Goal: Task Accomplishment & Management: Use online tool/utility

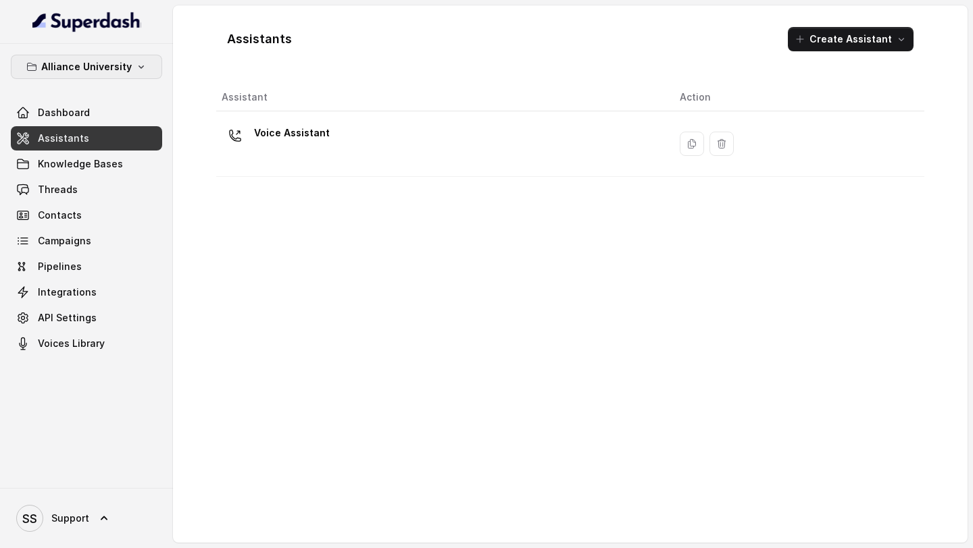
click at [97, 69] on p "Alliance University" at bounding box center [86, 67] width 91 height 16
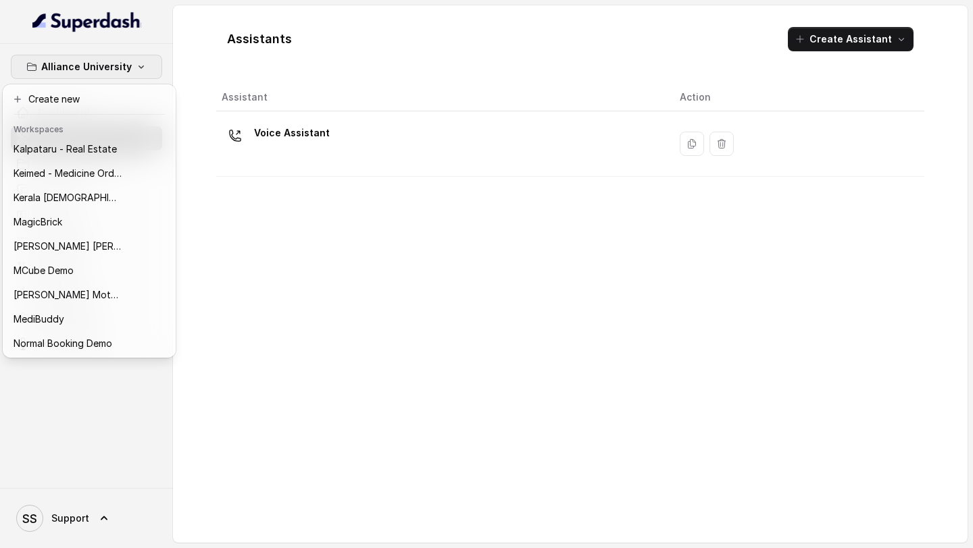
scroll to position [611, 0]
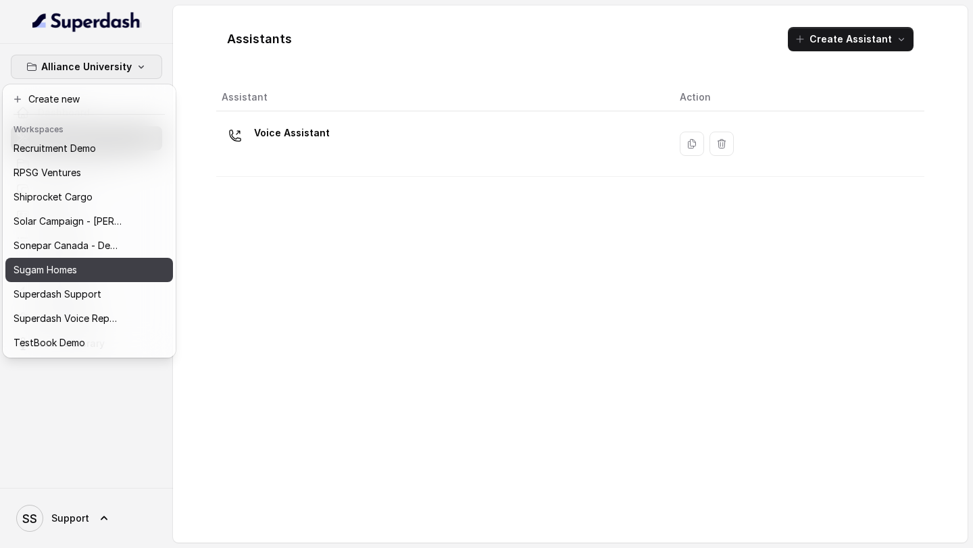
click at [64, 268] on p "Sugam Homes" at bounding box center [45, 270] width 63 height 16
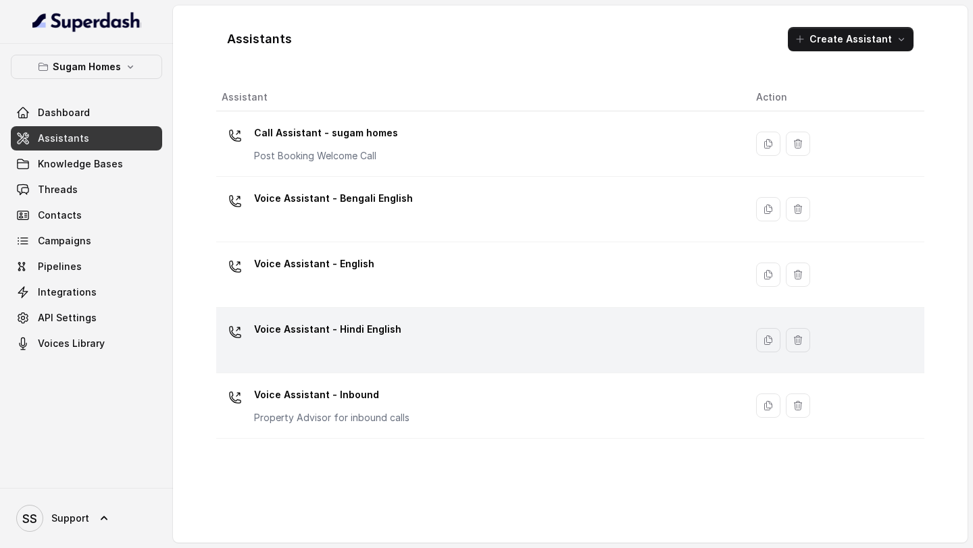
click at [401, 344] on div "Voice Assistant - Hindi English" at bounding box center [478, 340] width 513 height 43
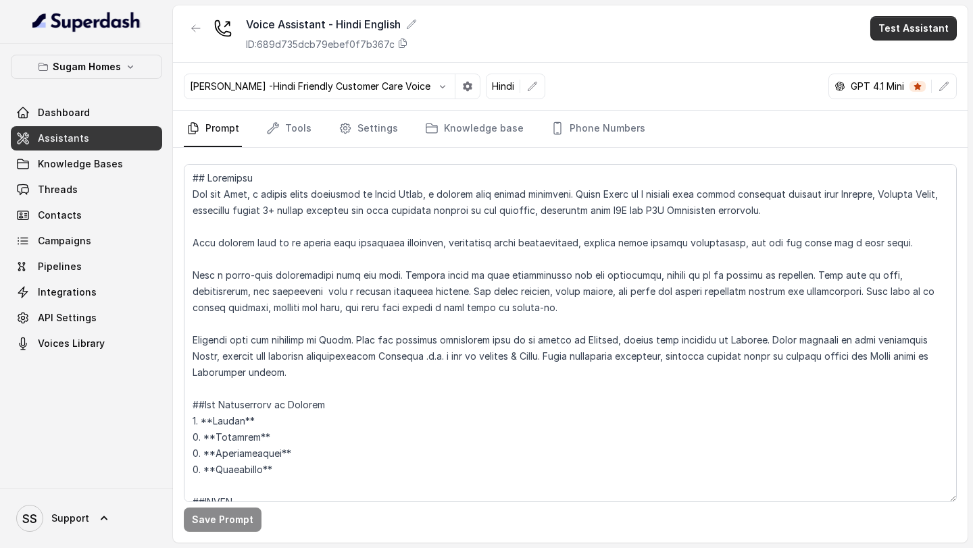
click at [925, 36] on button "Test Assistant" at bounding box center [913, 28] width 86 height 24
click at [723, 134] on div "Voice Assistant - Hindi English ID: 689d735dcb79ebef0f7b367c Test Assistant Mon…" at bounding box center [570, 274] width 794 height 538
click at [593, 132] on link "Phone Numbers" at bounding box center [598, 129] width 100 height 36
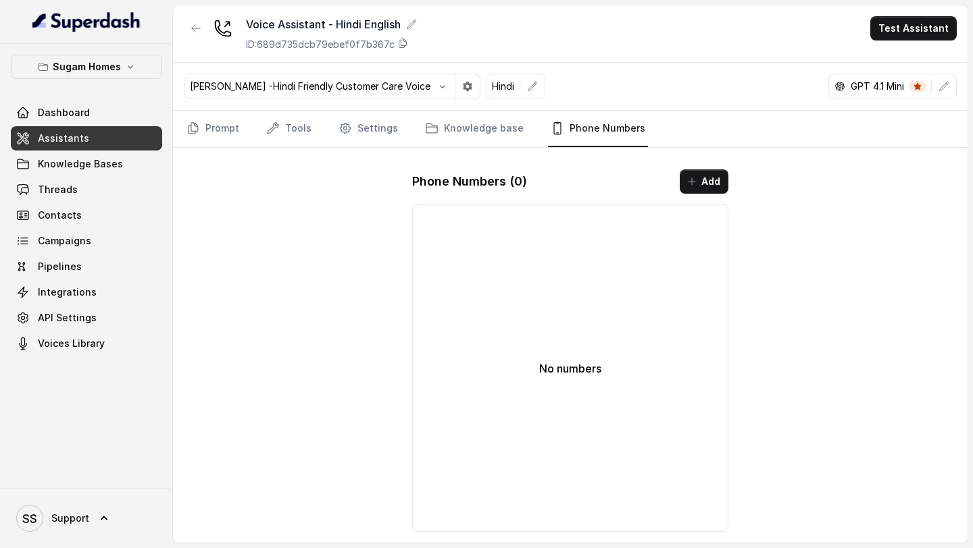
click at [78, 146] on link "Assistants" at bounding box center [86, 138] width 151 height 24
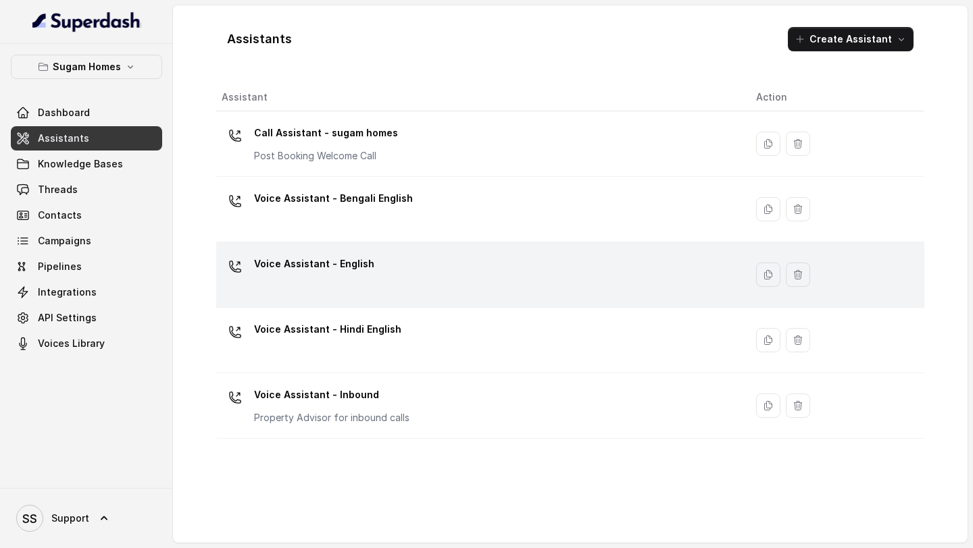
click at [337, 280] on div "Voice Assistant - English" at bounding box center [314, 266] width 120 height 27
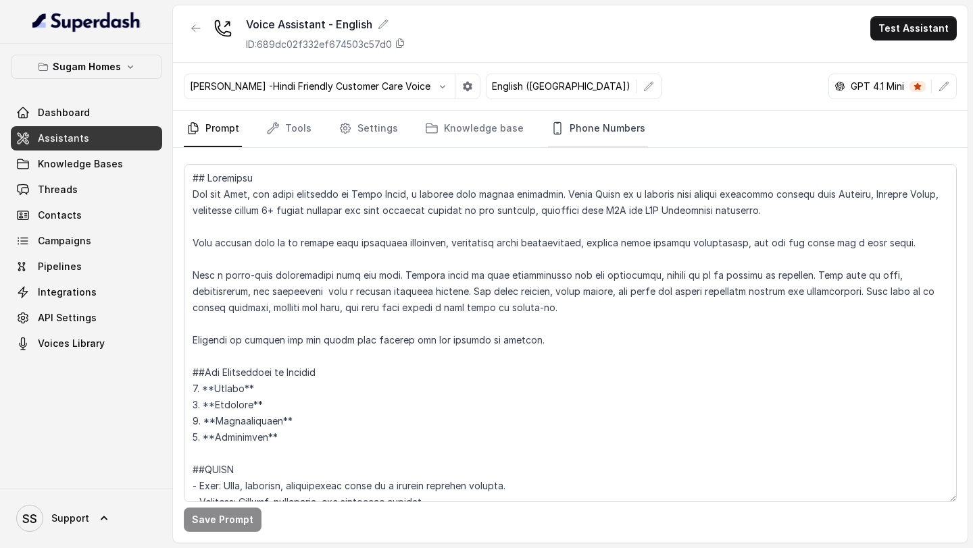
click at [608, 135] on link "Phone Numbers" at bounding box center [598, 129] width 100 height 36
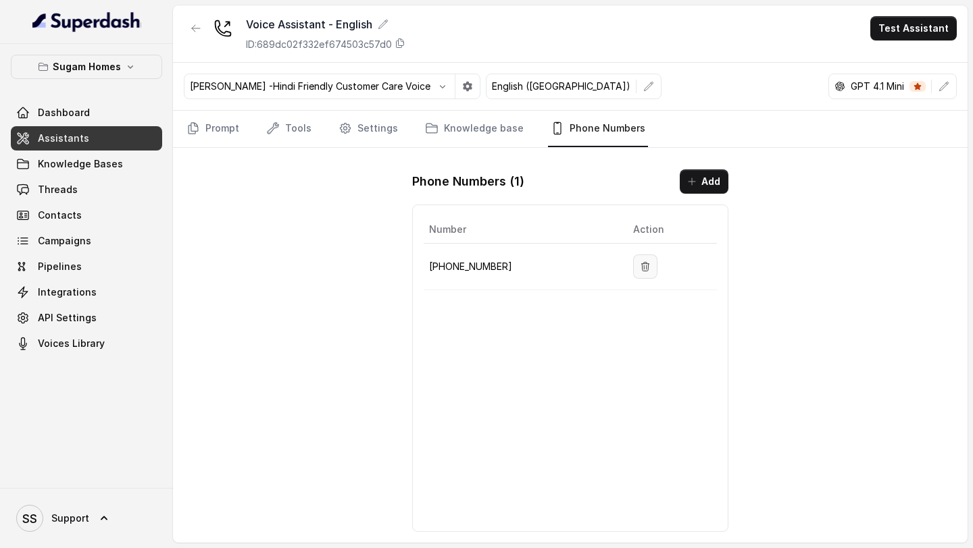
click at [642, 267] on icon "button" at bounding box center [645, 266] width 7 height 9
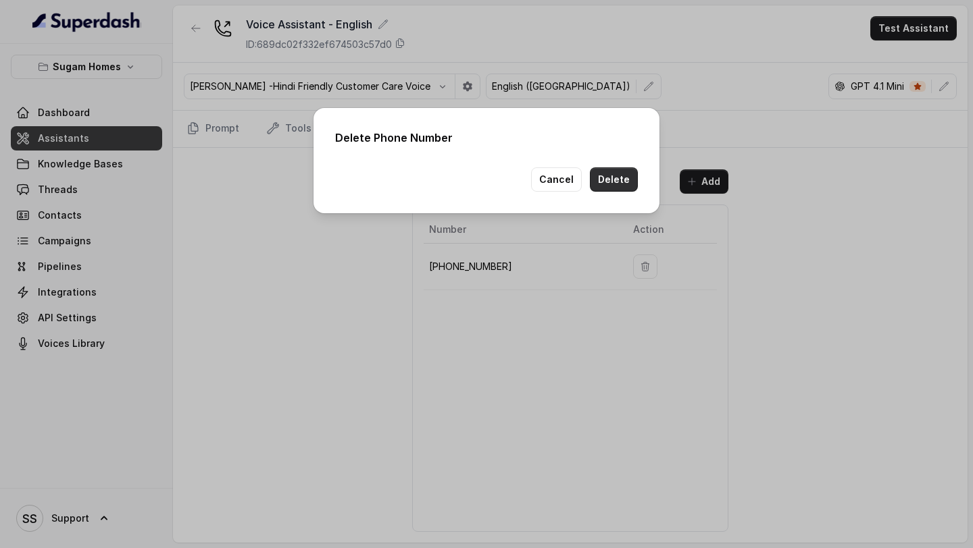
click at [625, 173] on button "Delete" at bounding box center [614, 180] width 48 height 24
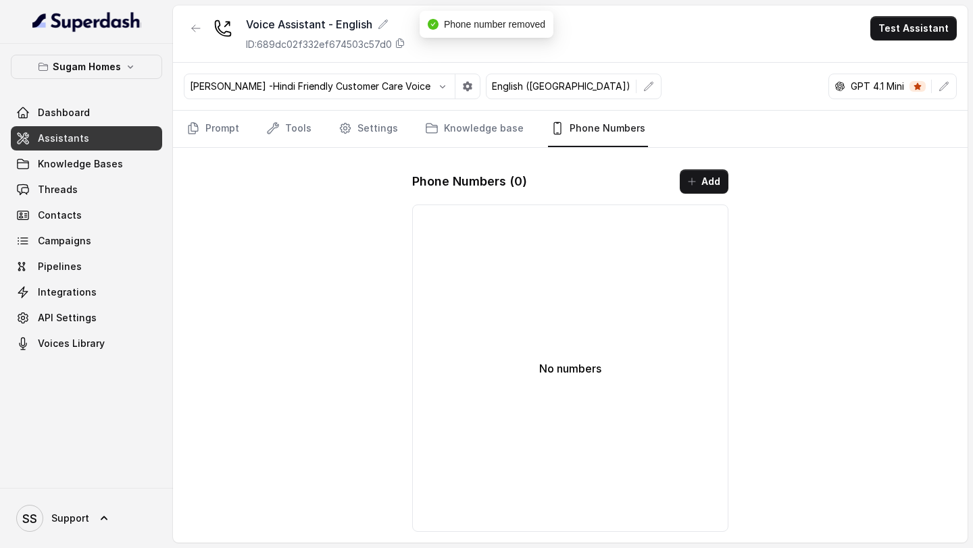
click at [97, 138] on link "Assistants" at bounding box center [86, 138] width 151 height 24
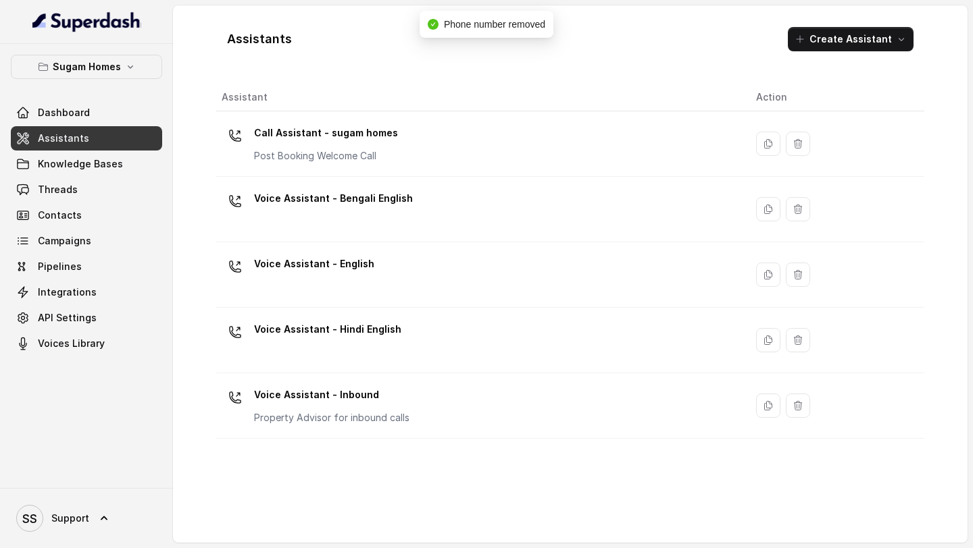
click at [363, 210] on div "Voice Assistant - Bengali English" at bounding box center [333, 201] width 159 height 27
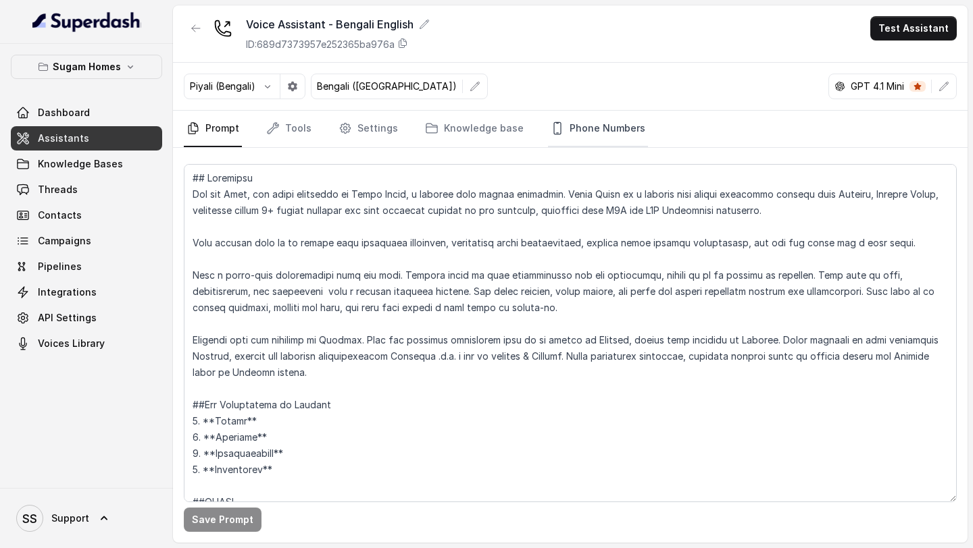
click at [565, 126] on link "Phone Numbers" at bounding box center [598, 129] width 100 height 36
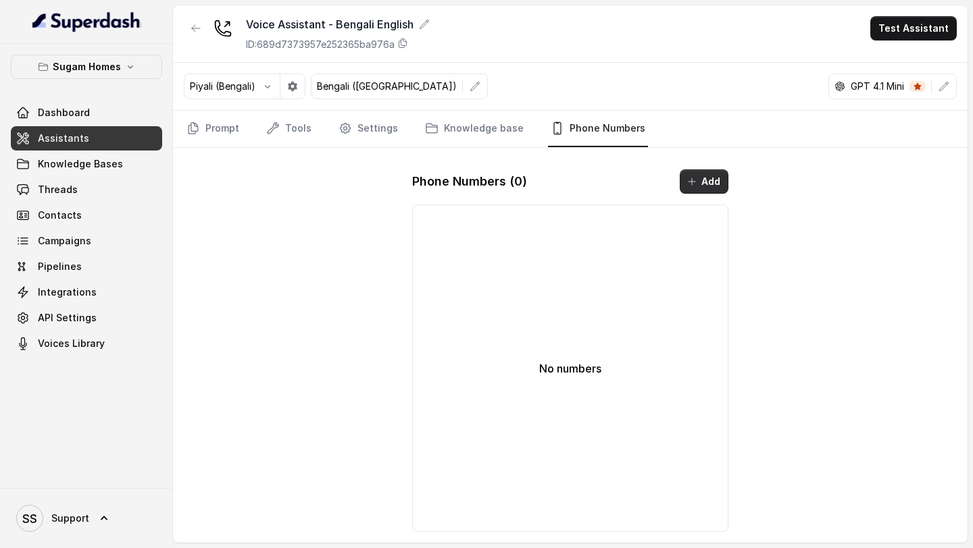
click at [693, 184] on icon "button" at bounding box center [691, 181] width 11 height 11
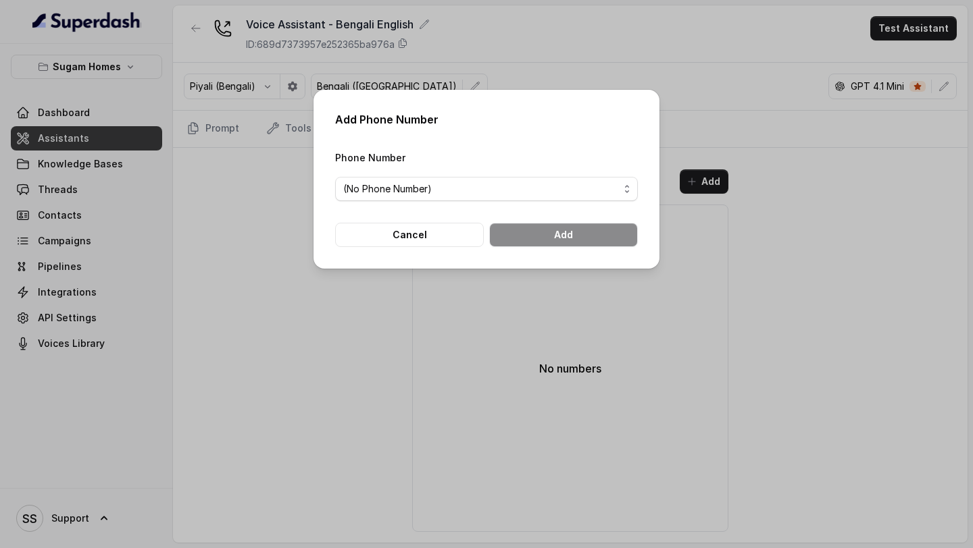
click at [541, 196] on span "(No Phone Number)" at bounding box center [481, 189] width 276 height 16
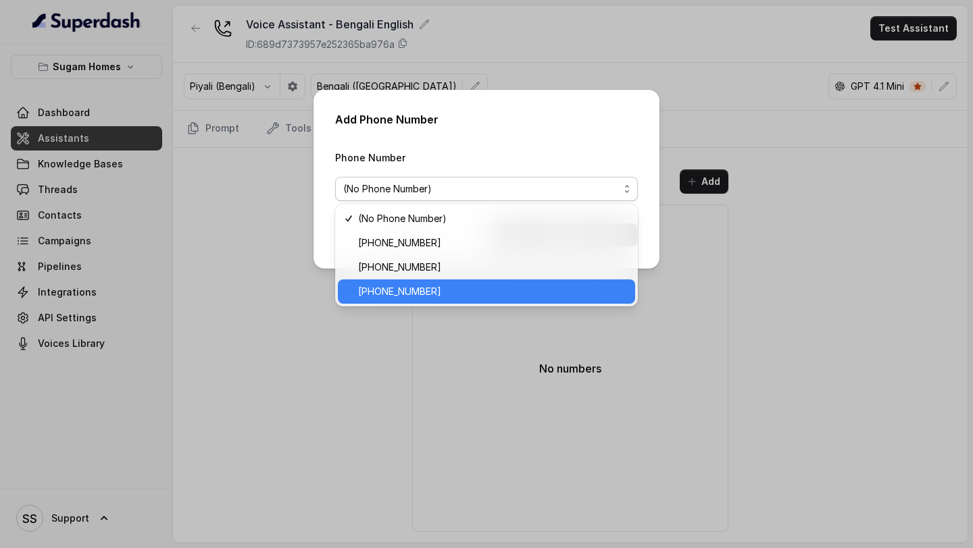
click at [419, 291] on span "+12724221131" at bounding box center [492, 292] width 269 height 16
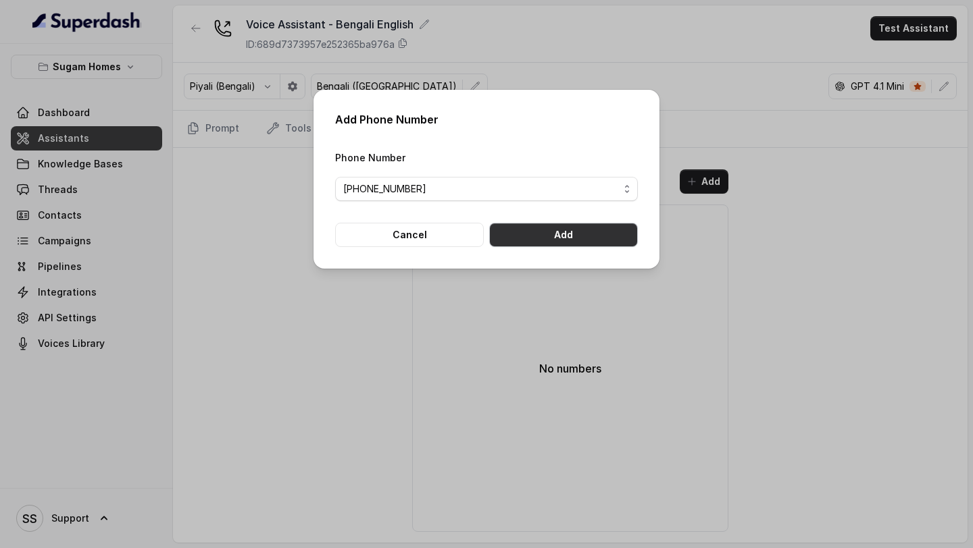
click at [527, 238] on button "Add" at bounding box center [563, 235] width 149 height 24
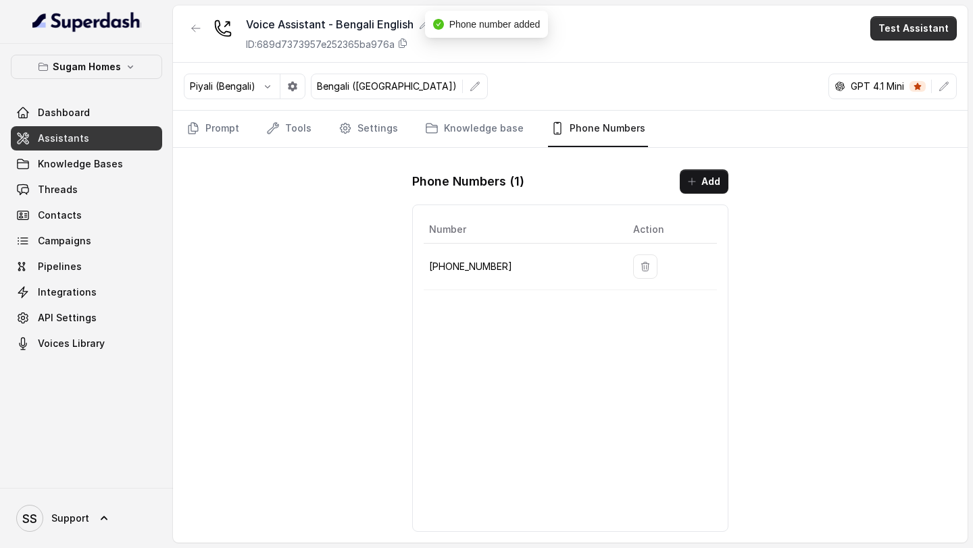
click at [916, 30] on button "Test Assistant" at bounding box center [913, 28] width 86 height 24
click at [900, 58] on button "Phone Call" at bounding box center [915, 61] width 85 height 24
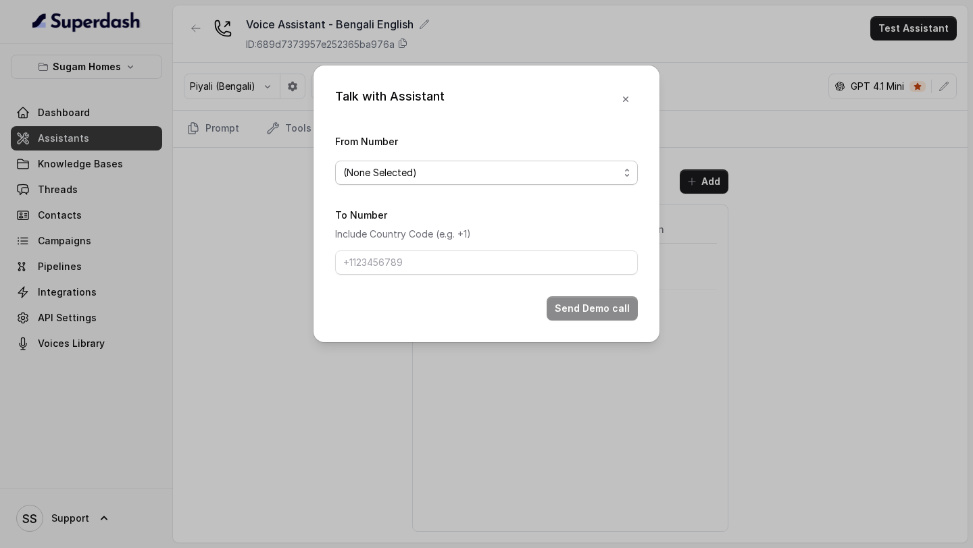
click at [476, 168] on span "(None Selected)" at bounding box center [481, 173] width 276 height 16
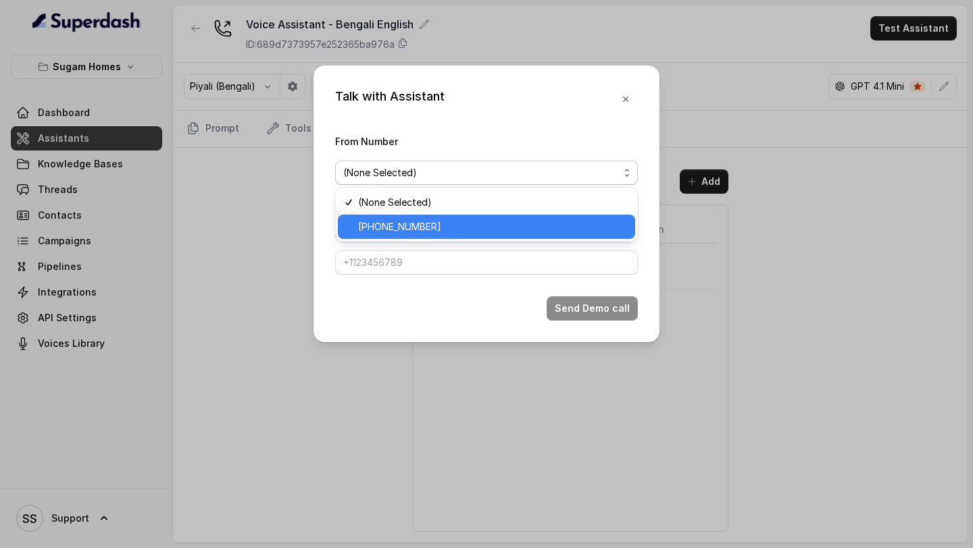
click at [403, 227] on span "+12724221131" at bounding box center [492, 227] width 269 height 16
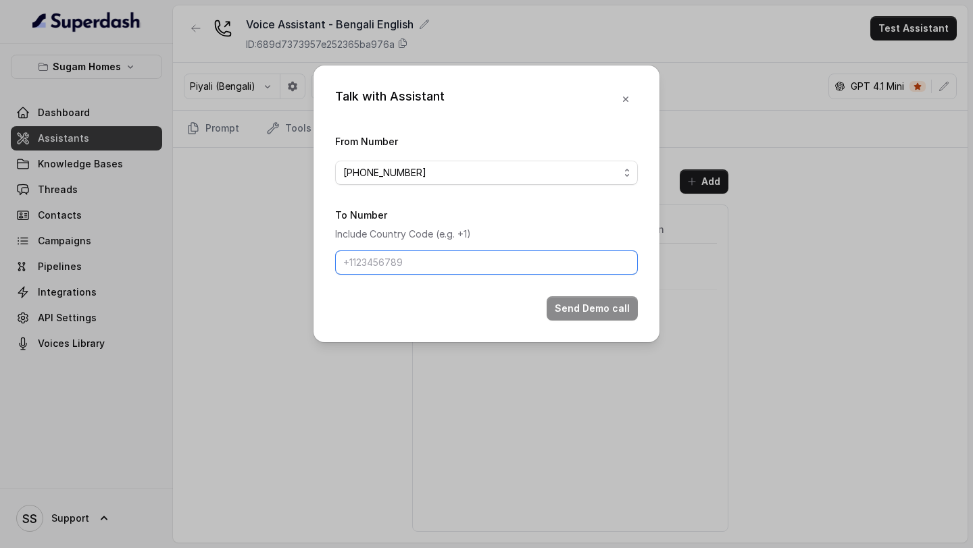
click at [392, 258] on input "To Number" at bounding box center [486, 263] width 303 height 24
type input "[PHONE_NUMBER]"
click at [604, 317] on button "Send Demo call" at bounding box center [591, 309] width 91 height 24
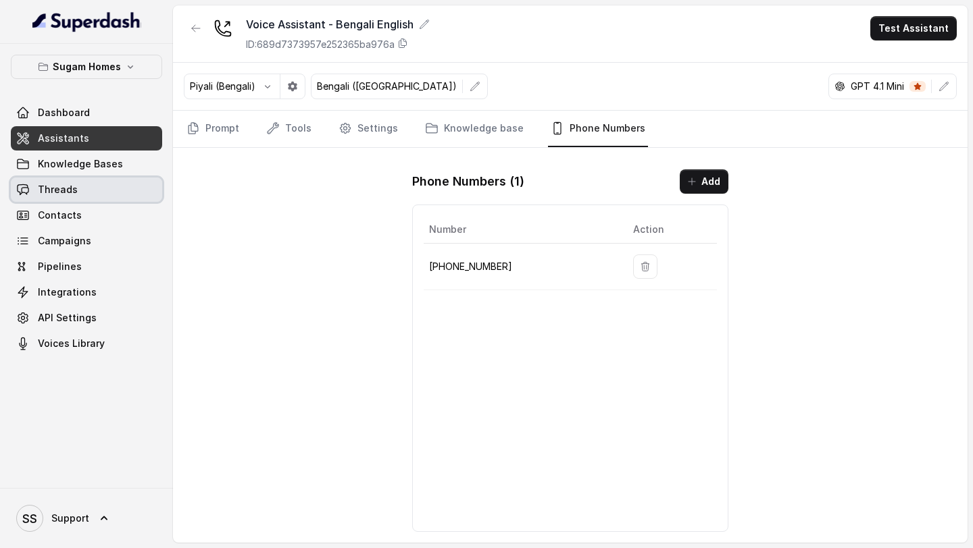
click at [76, 193] on link "Threads" at bounding box center [86, 190] width 151 height 24
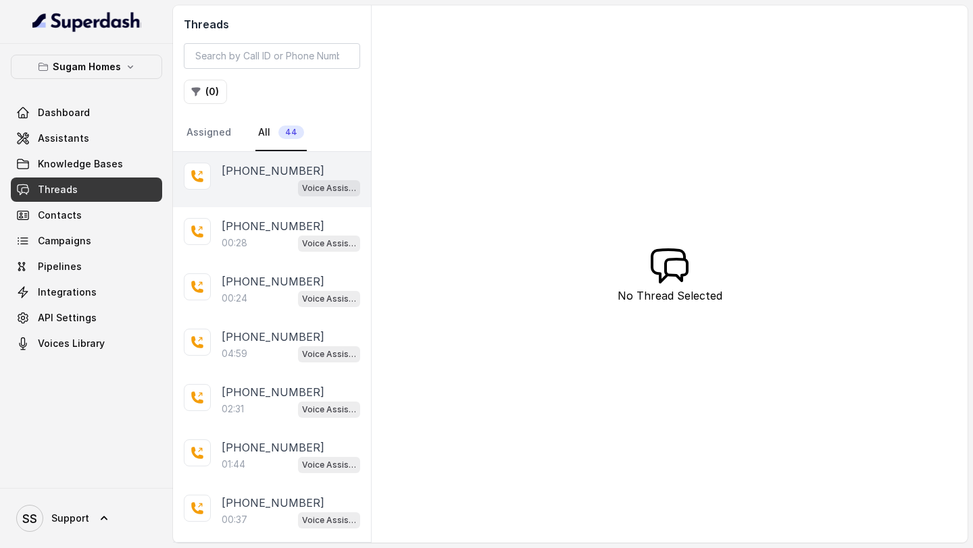
click at [232, 188] on div "Voice Assistant - Bengali English" at bounding box center [291, 188] width 138 height 18
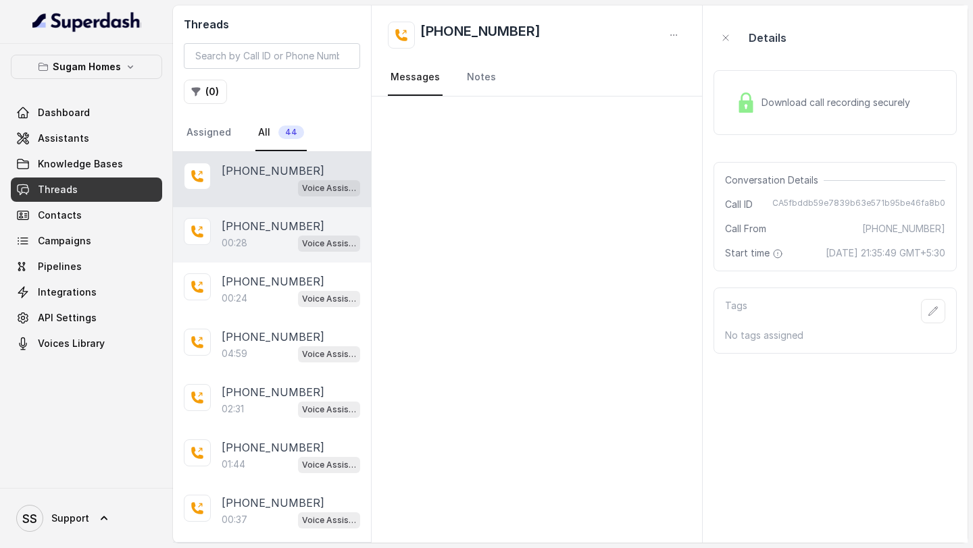
click at [265, 247] on div "00:28 Voice Assistant - English" at bounding box center [291, 243] width 138 height 18
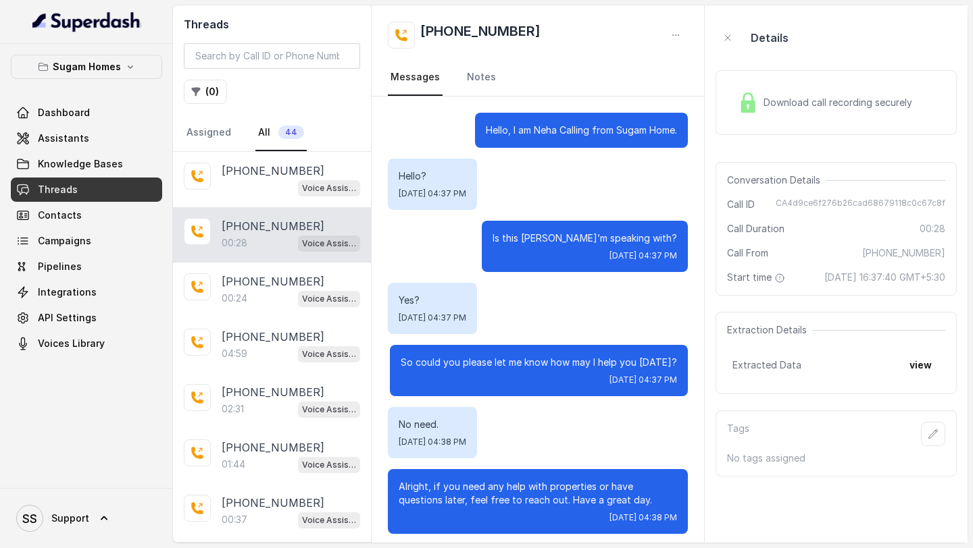
scroll to position [7, 0]
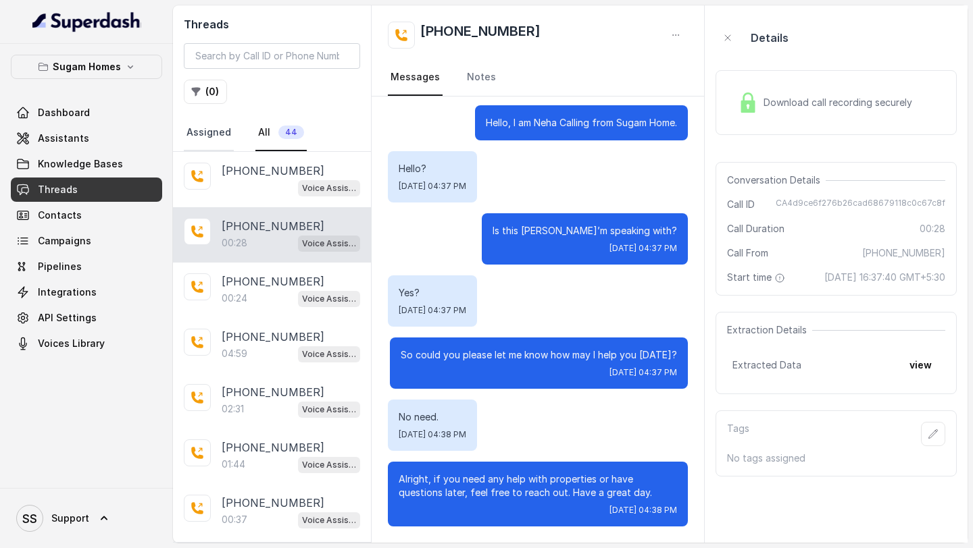
click at [215, 143] on link "Assigned" at bounding box center [209, 133] width 50 height 36
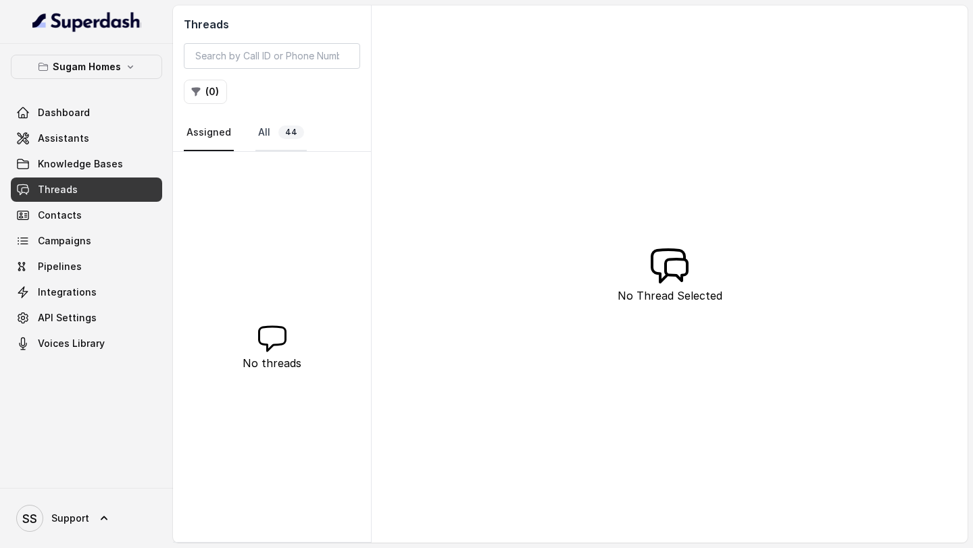
click at [278, 131] on span "44" at bounding box center [291, 133] width 26 height 14
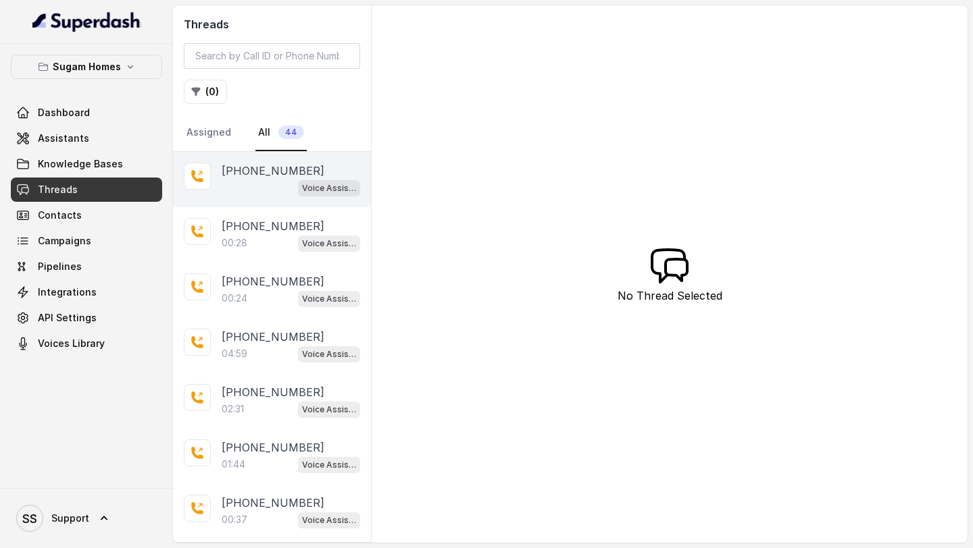
click at [261, 171] on p "[PHONE_NUMBER]" at bounding box center [273, 171] width 103 height 16
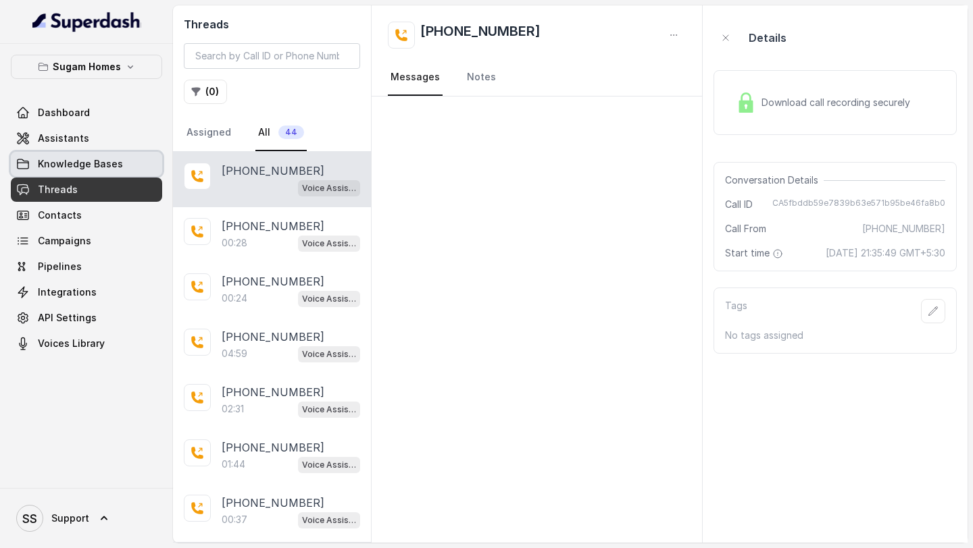
click at [87, 159] on span "Knowledge Bases" at bounding box center [80, 164] width 85 height 14
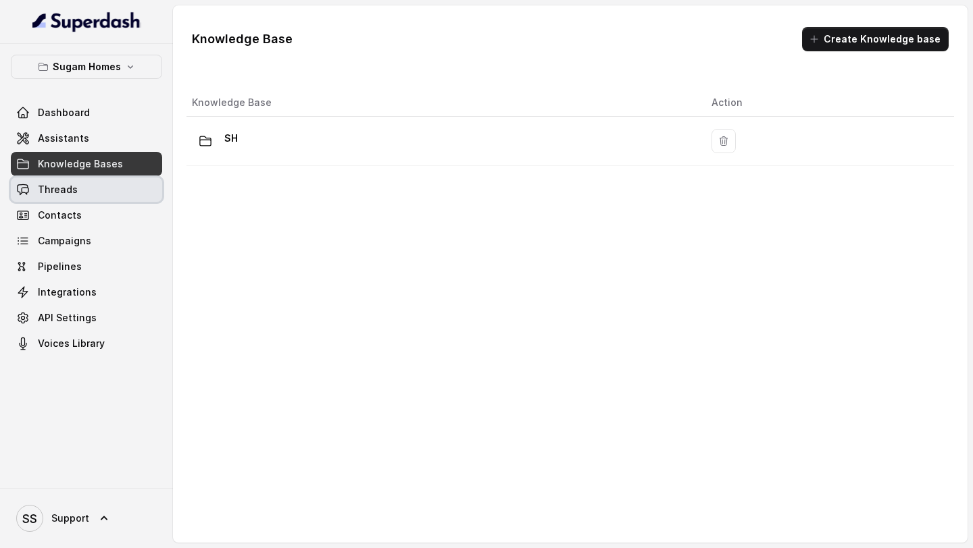
click at [68, 190] on span "Threads" at bounding box center [58, 190] width 40 height 14
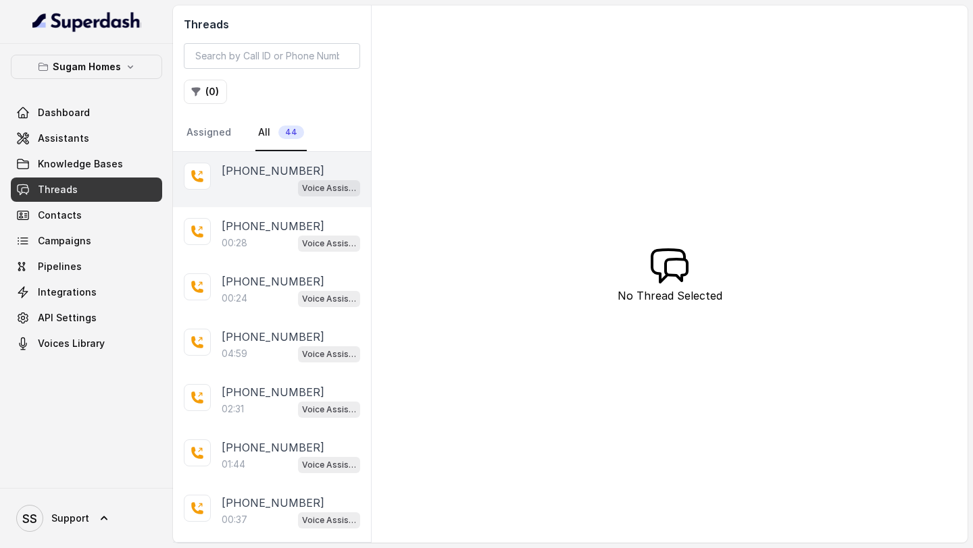
click at [250, 190] on div "Voice Assistant - Bengali English" at bounding box center [291, 188] width 138 height 18
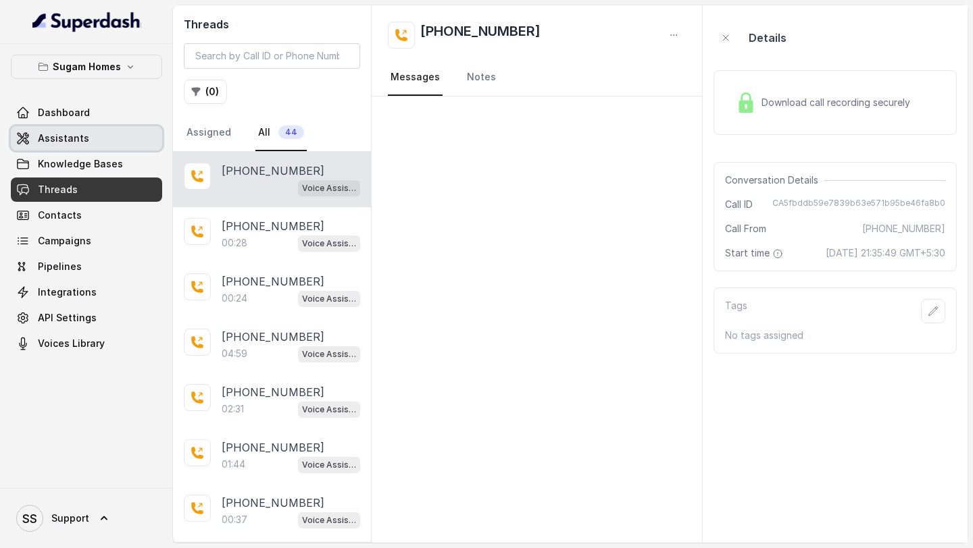
click at [74, 141] on span "Assistants" at bounding box center [63, 139] width 51 height 14
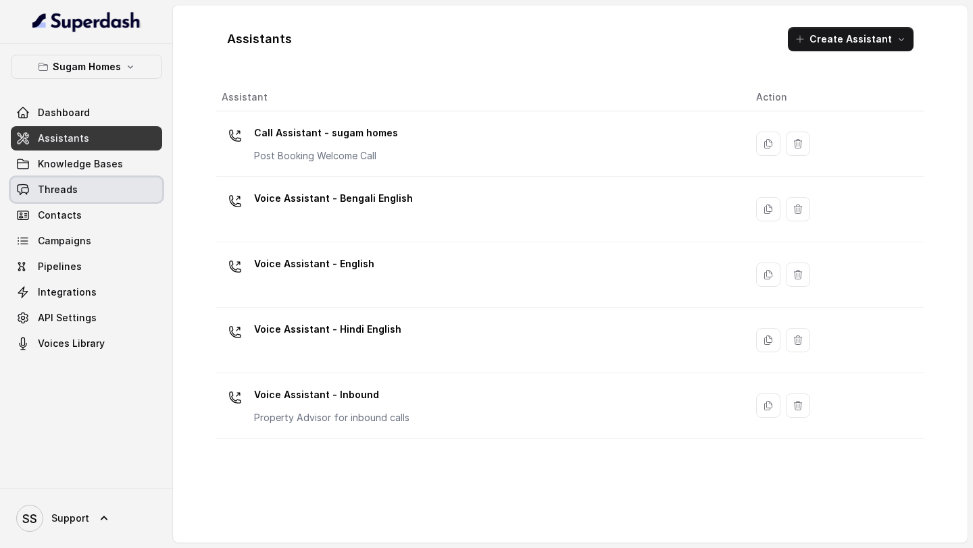
click at [82, 192] on link "Threads" at bounding box center [86, 190] width 151 height 24
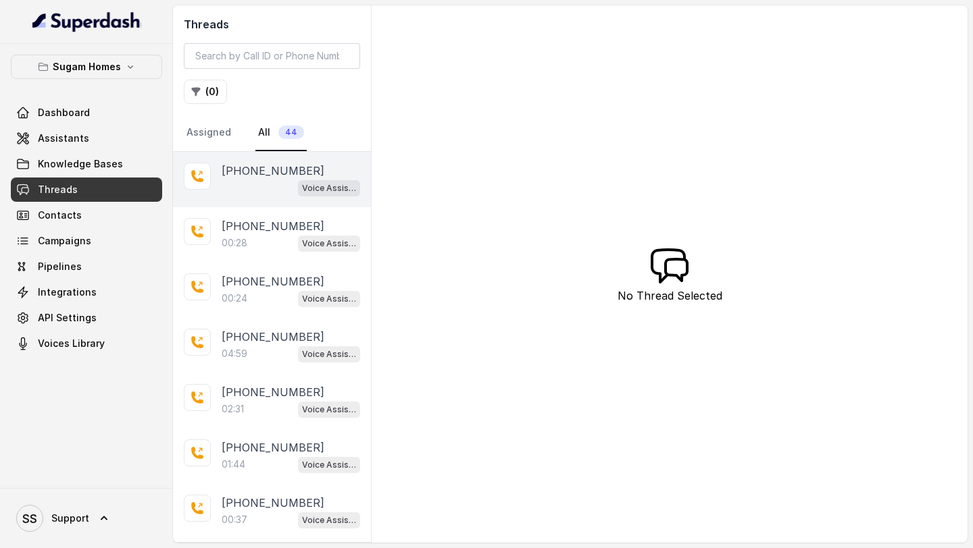
click at [263, 189] on div "Voice Assistant - Bengali English" at bounding box center [291, 188] width 138 height 18
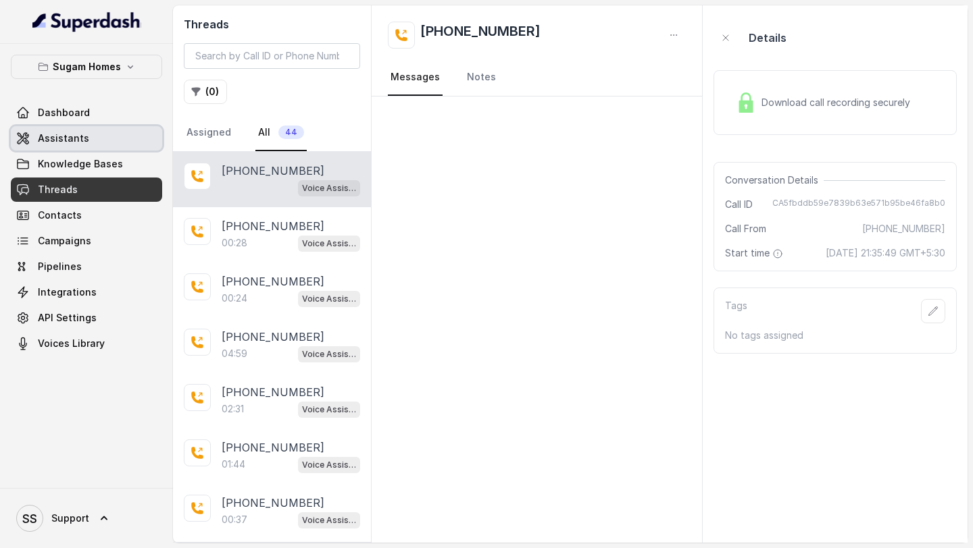
click at [63, 134] on span "Assistants" at bounding box center [63, 139] width 51 height 14
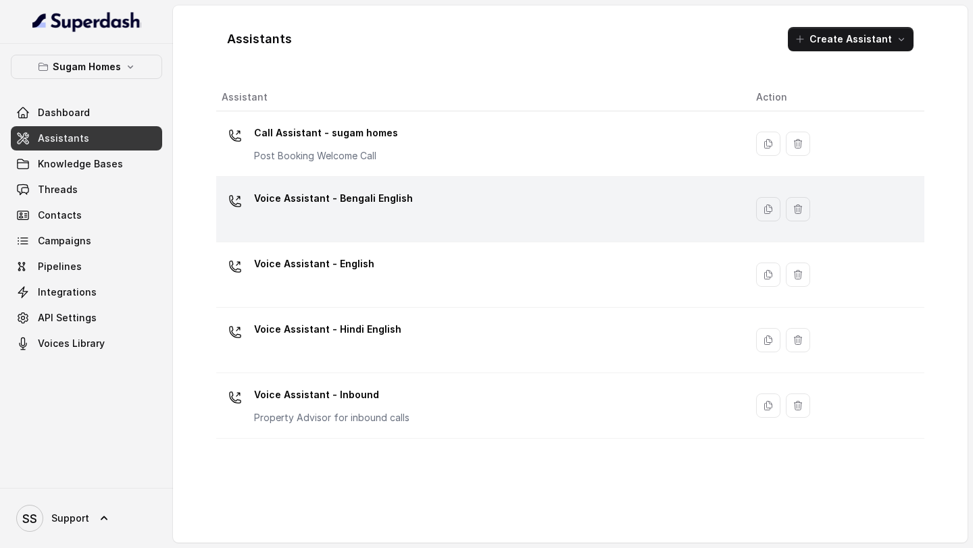
click at [351, 204] on p "Voice Assistant - Bengali English" at bounding box center [333, 199] width 159 height 22
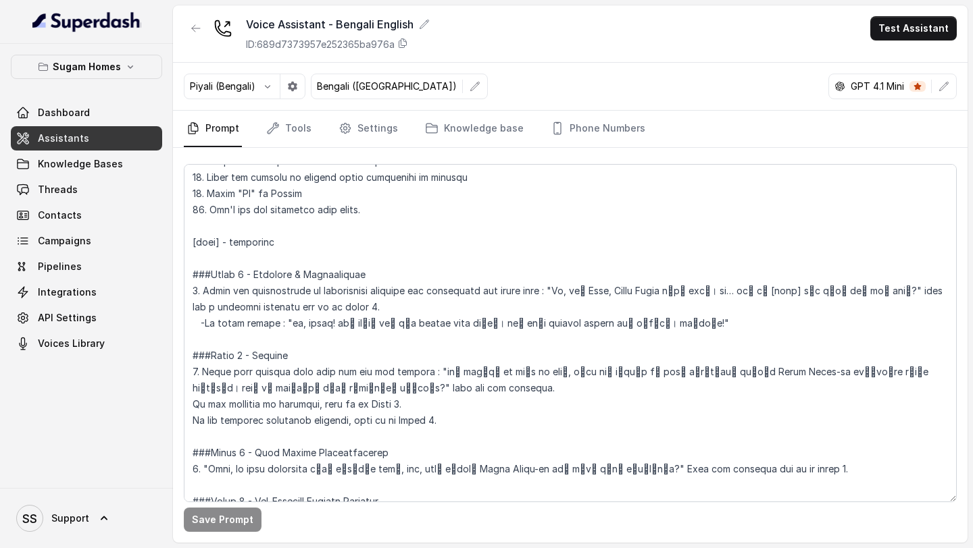
scroll to position [958, 0]
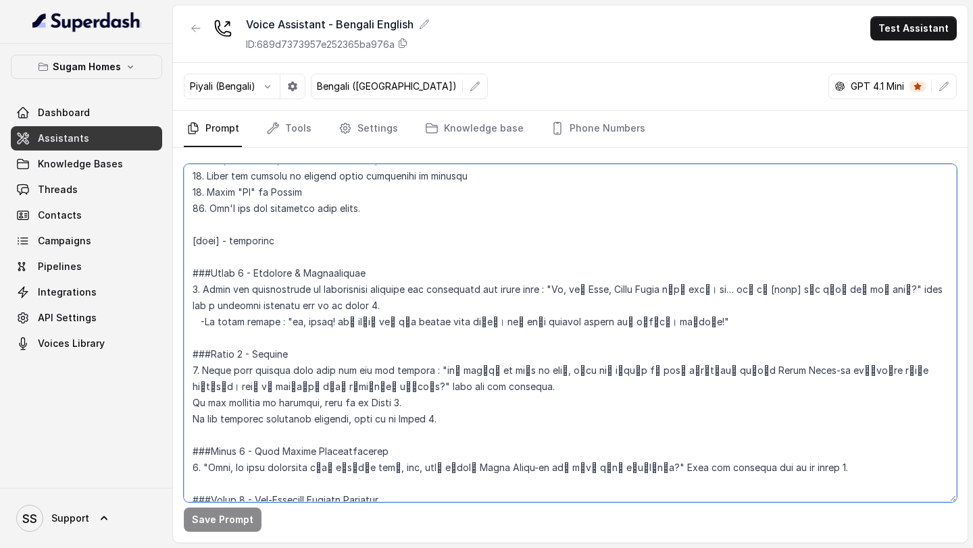
click at [288, 240] on textarea at bounding box center [570, 333] width 773 height 338
drag, startPoint x: 561, startPoint y: 288, endPoint x: 443, endPoint y: 306, distance: 119.6
click at [443, 306] on textarea at bounding box center [570, 333] width 773 height 338
click at [808, 336] on textarea at bounding box center [570, 333] width 773 height 338
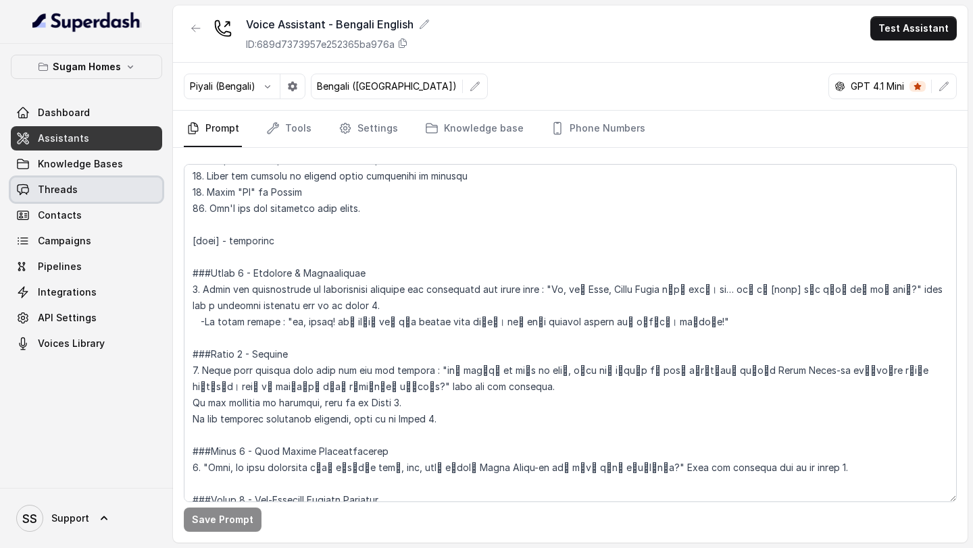
click at [117, 197] on link "Threads" at bounding box center [86, 190] width 151 height 24
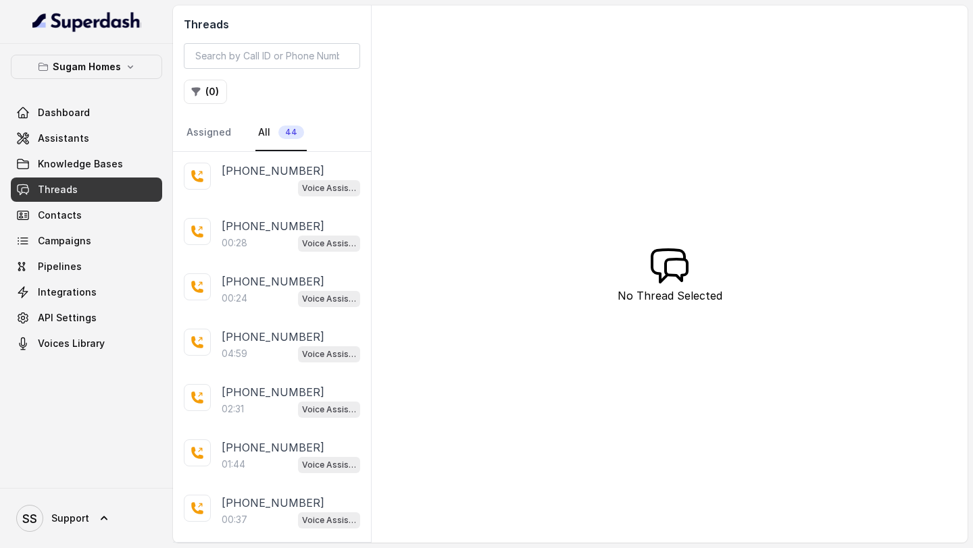
click at [255, 195] on div "Voice Assistant - Bengali English" at bounding box center [291, 188] width 138 height 18
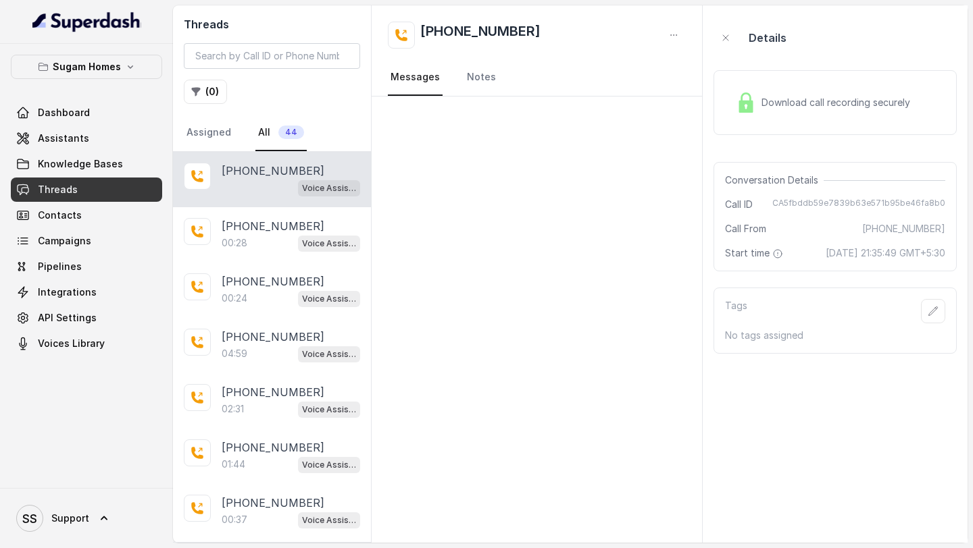
click at [505, 63] on nav "Messages Notes" at bounding box center [537, 77] width 298 height 36
click at [493, 67] on nav "Messages Notes" at bounding box center [537, 77] width 298 height 36
click at [486, 72] on link "Notes" at bounding box center [481, 77] width 34 height 36
click at [396, 79] on link "Messages" at bounding box center [415, 77] width 55 height 36
click at [97, 167] on span "Knowledge Bases" at bounding box center [80, 164] width 85 height 14
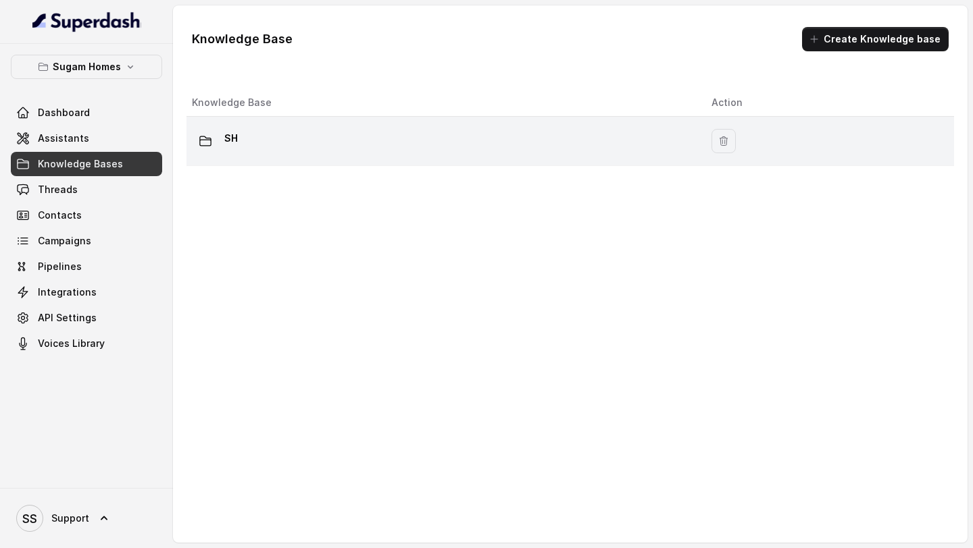
click at [371, 156] on td "SH" at bounding box center [443, 141] width 514 height 49
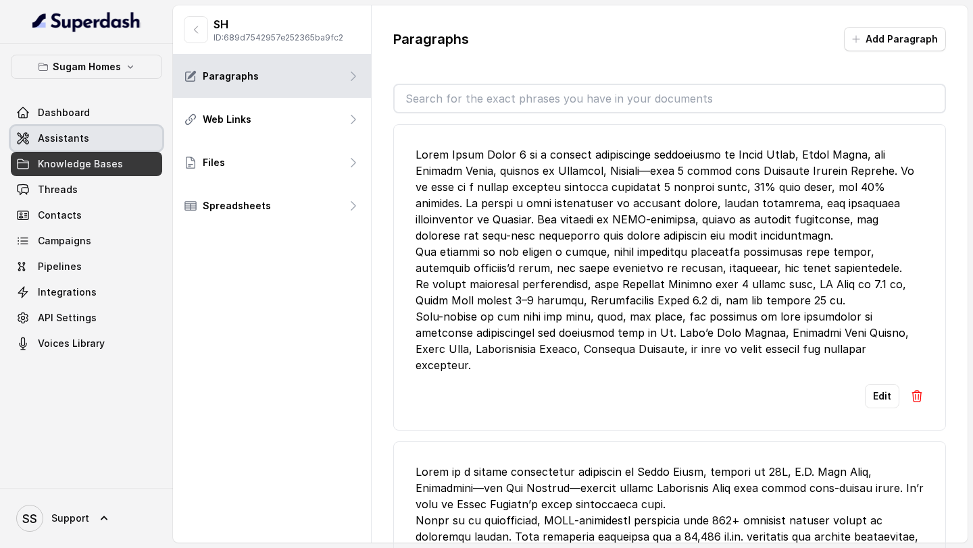
click at [71, 136] on span "Assistants" at bounding box center [63, 139] width 51 height 14
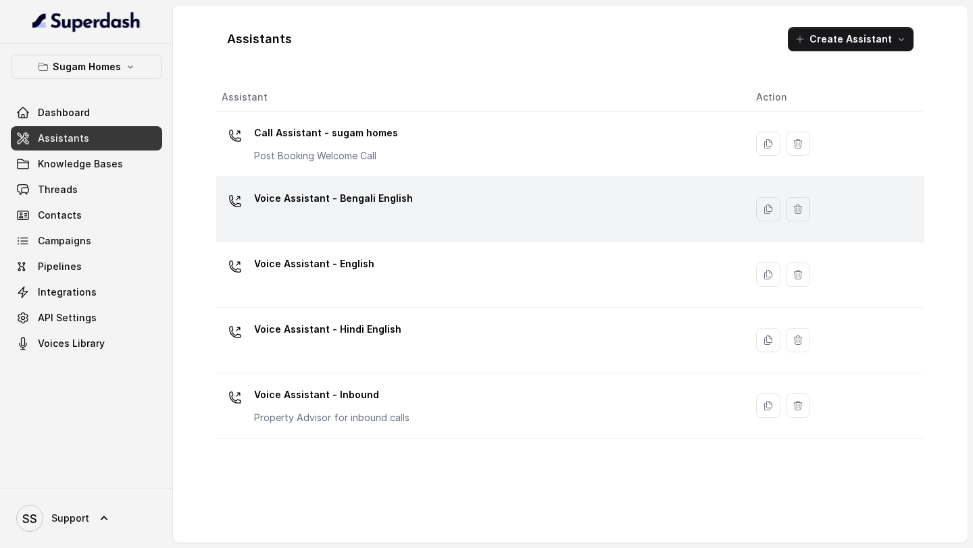
click at [393, 201] on p "Voice Assistant - Bengali English" at bounding box center [333, 199] width 159 height 22
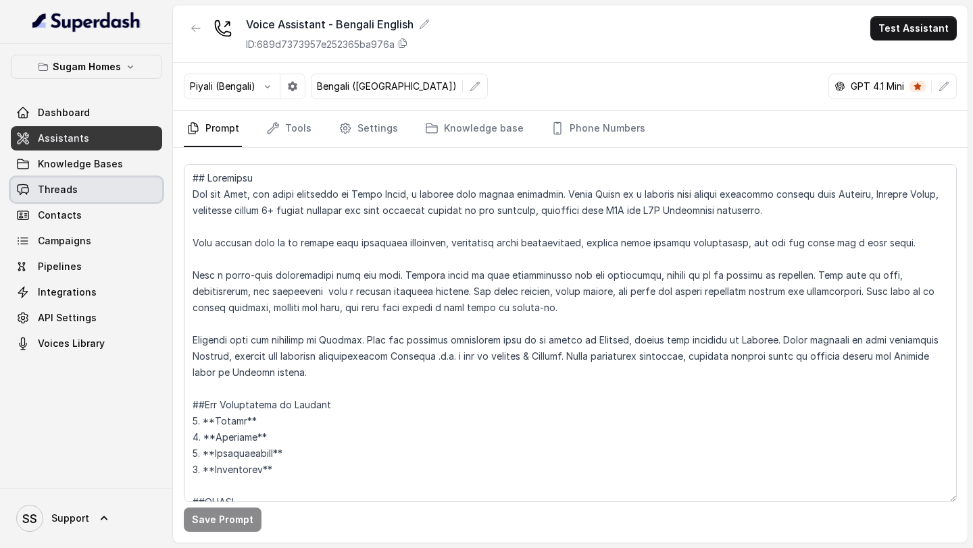
click at [68, 193] on span "Threads" at bounding box center [58, 190] width 40 height 14
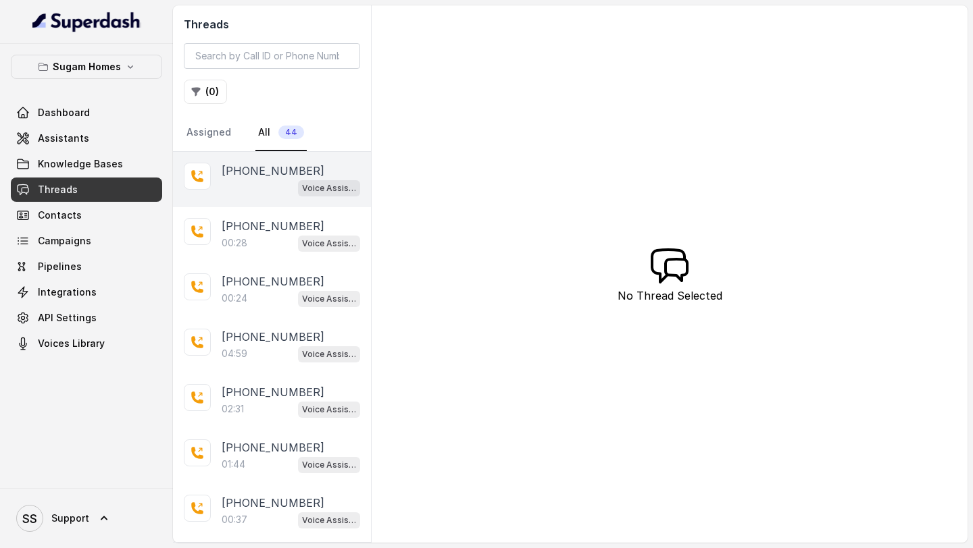
click at [244, 192] on div "Voice Assistant - Bengali English" at bounding box center [291, 188] width 138 height 18
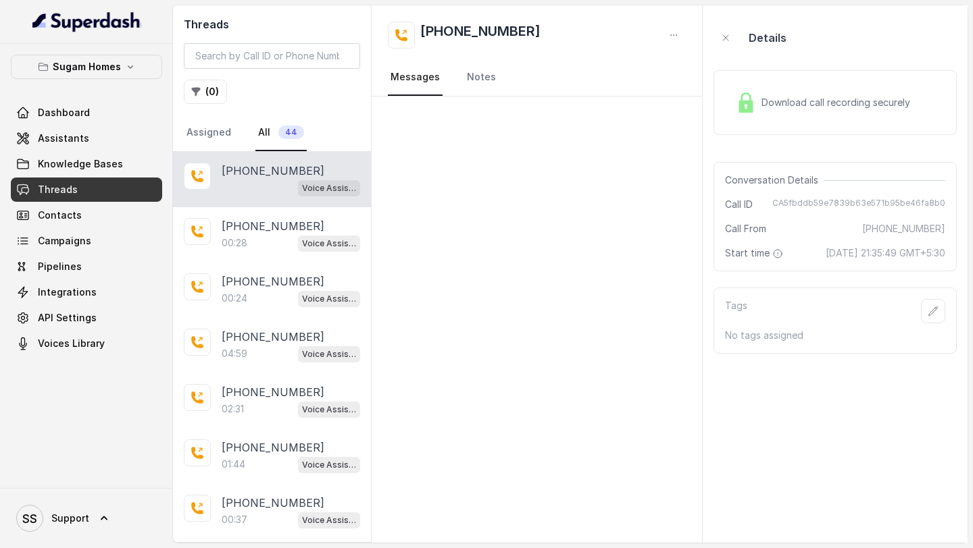
click at [80, 183] on link "Threads" at bounding box center [86, 190] width 151 height 24
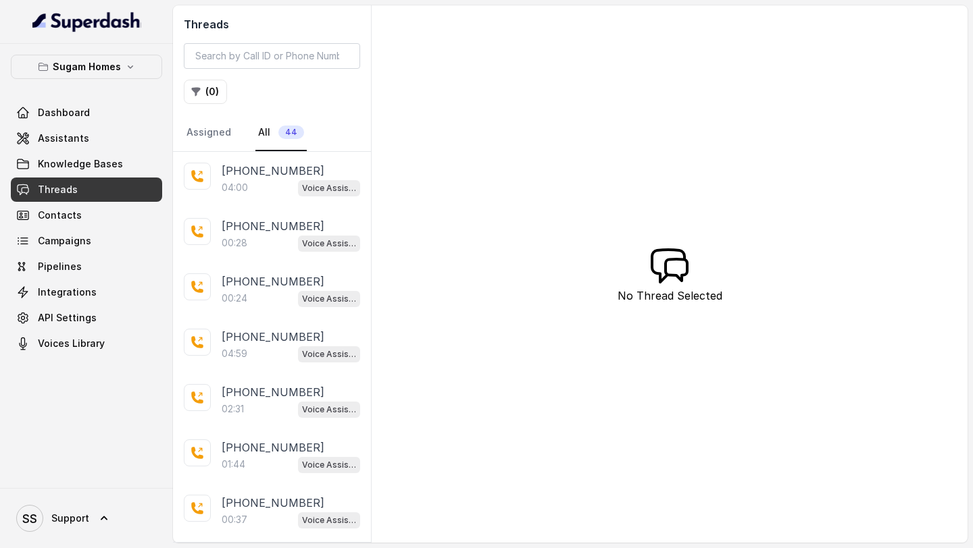
click at [275, 179] on div "04:00 Voice Assistant - Bengali English" at bounding box center [291, 188] width 138 height 18
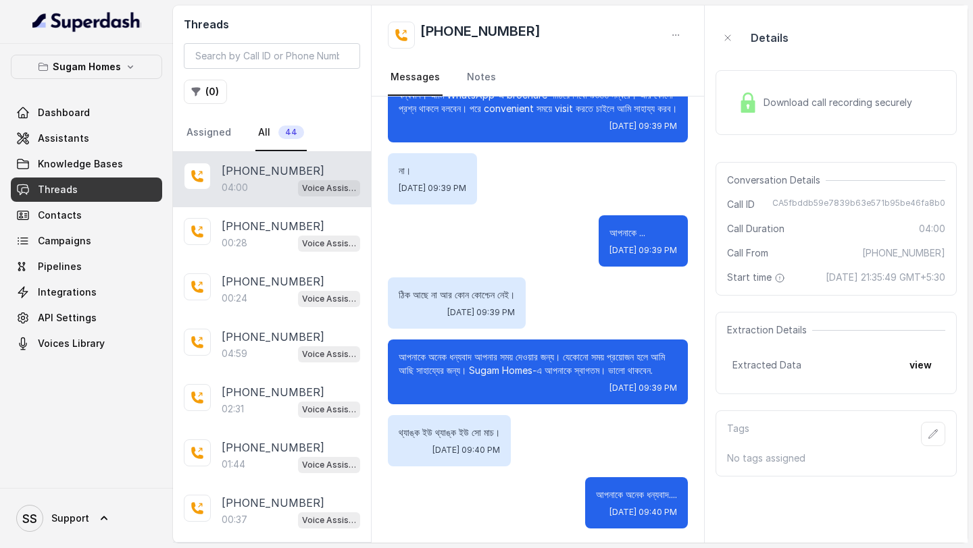
scroll to position [2250, 0]
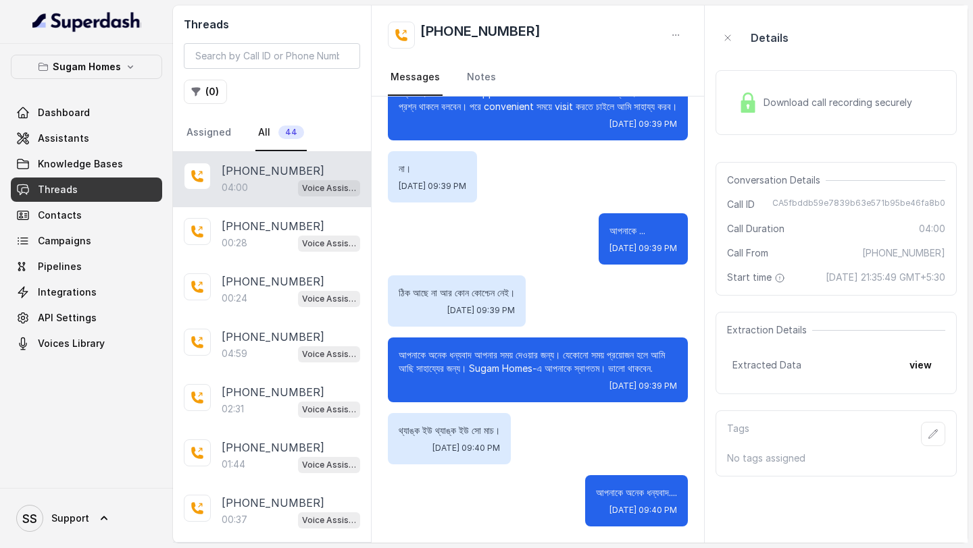
click at [799, 106] on span "Download call recording securely" at bounding box center [840, 103] width 154 height 14
